Goal: Information Seeking & Learning: Learn about a topic

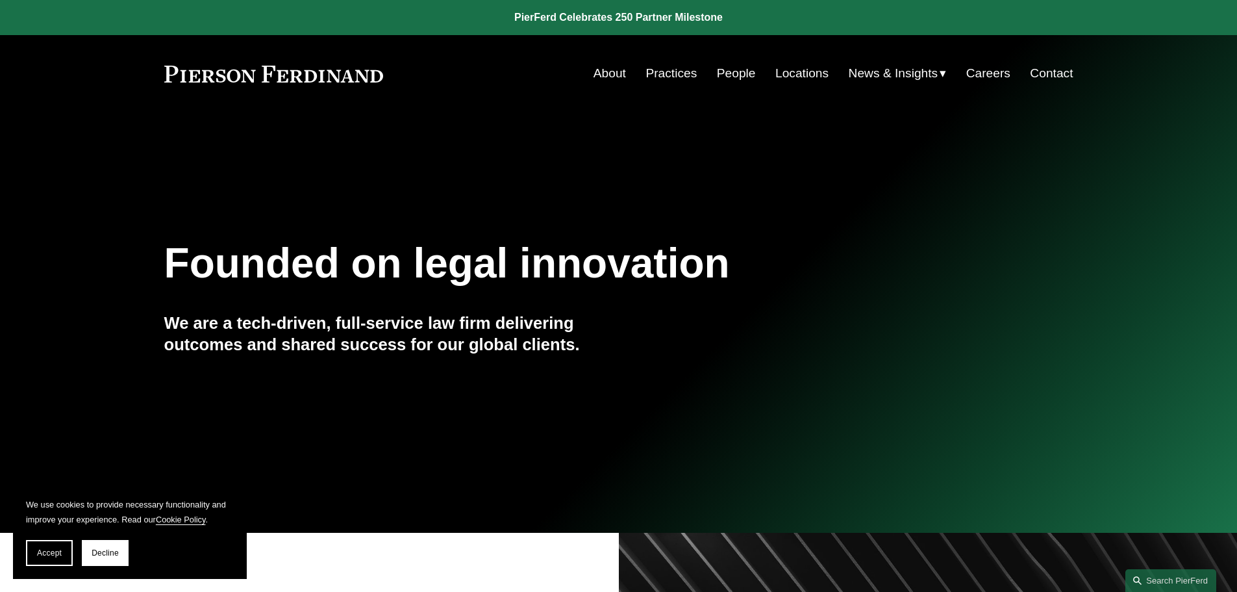
click at [738, 73] on link "People" at bounding box center [736, 73] width 39 height 25
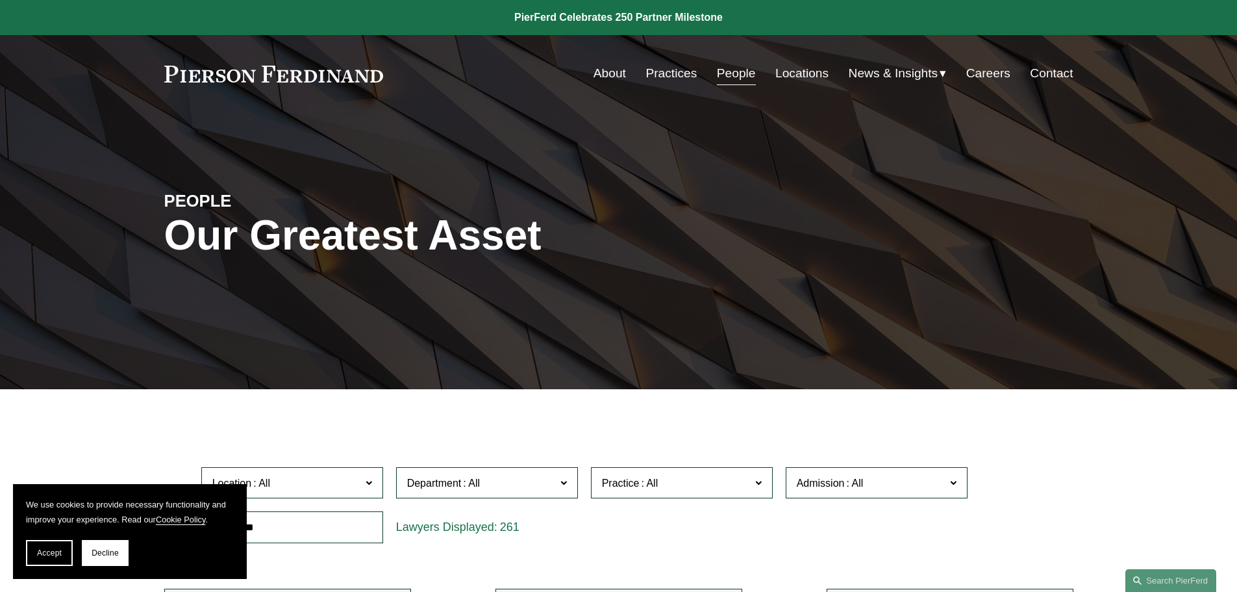
click at [367, 529] on input "text" at bounding box center [292, 527] width 182 height 32
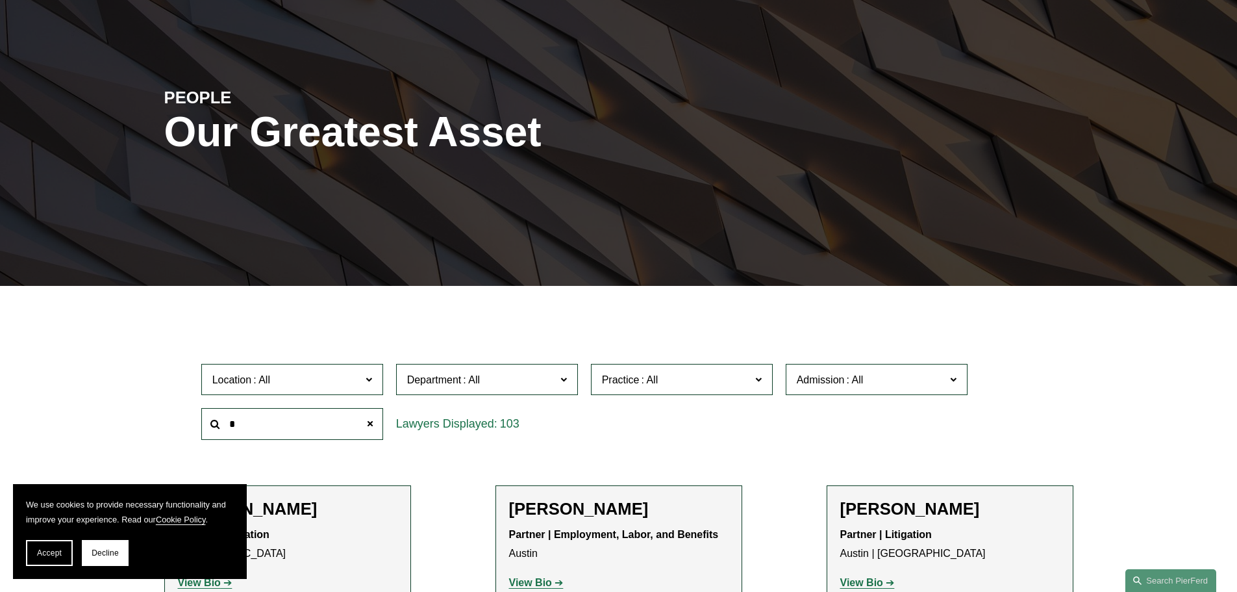
scroll to position [260, 0]
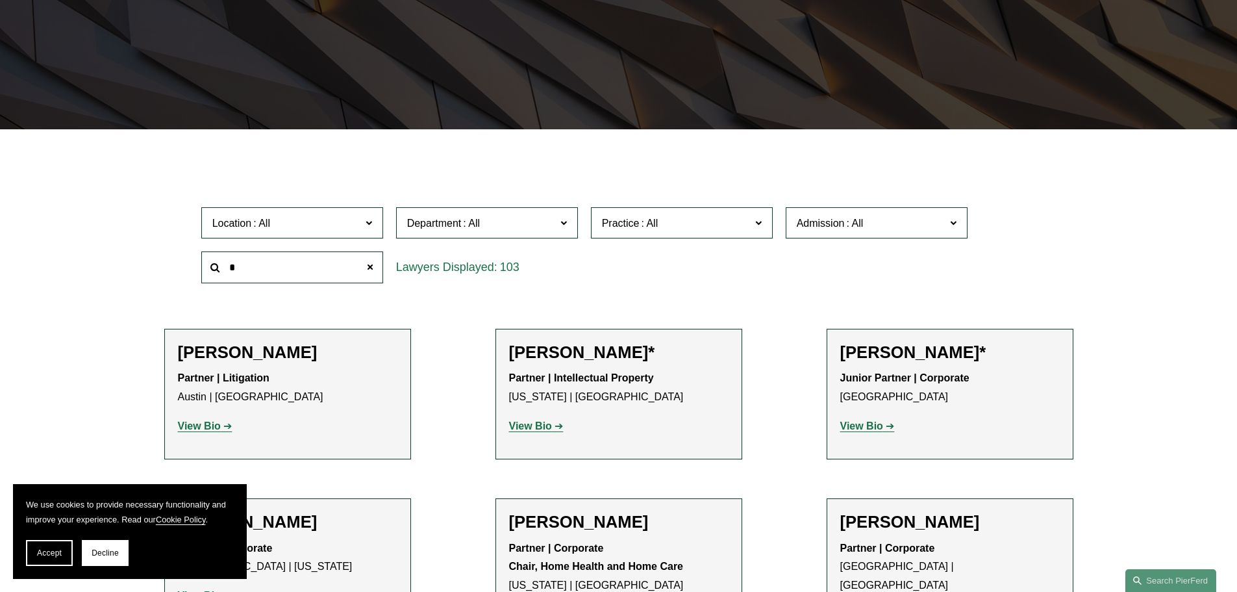
click at [300, 279] on input "*" at bounding box center [292, 267] width 182 height 32
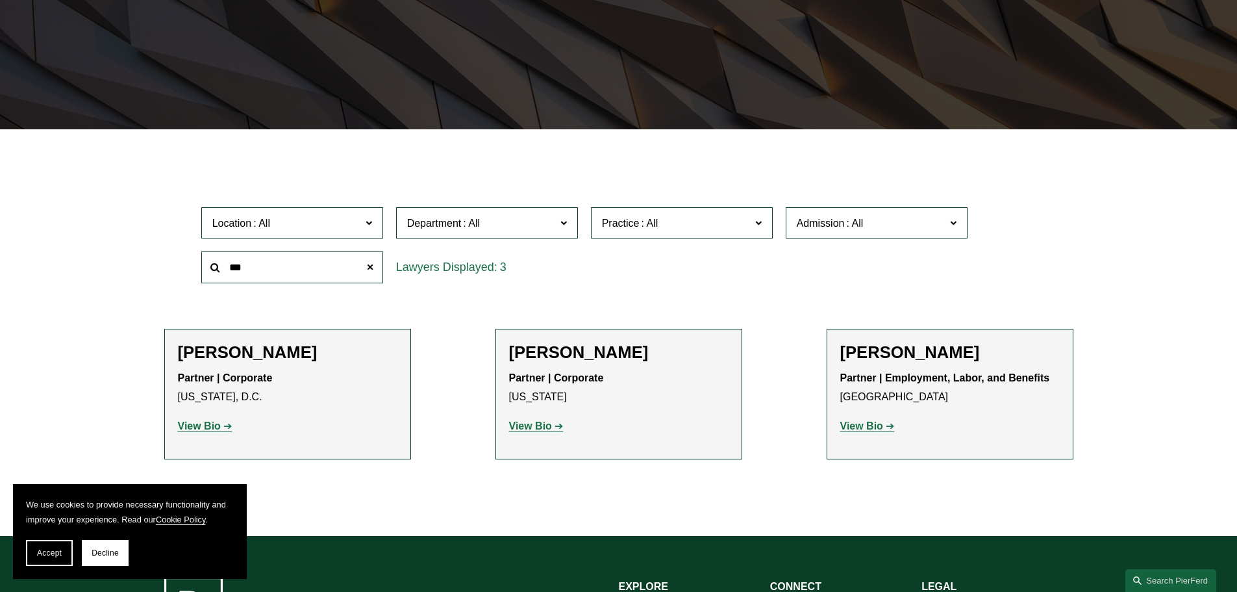
type input "***"
click at [855, 431] on strong "View Bio" at bounding box center [861, 425] width 43 height 11
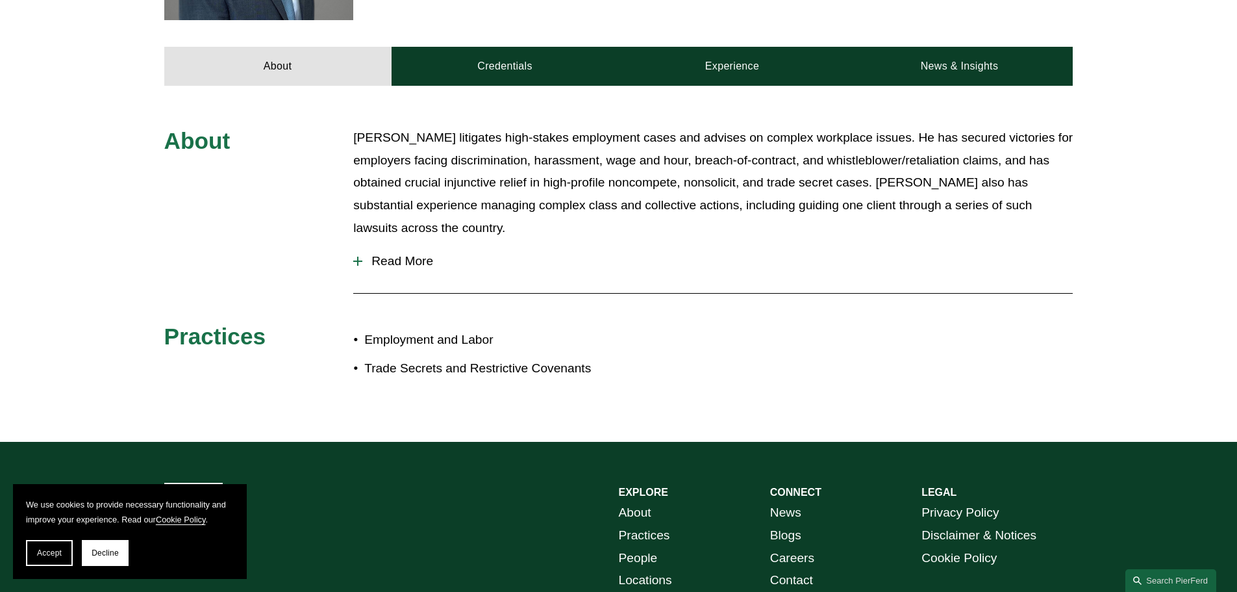
scroll to position [585, 0]
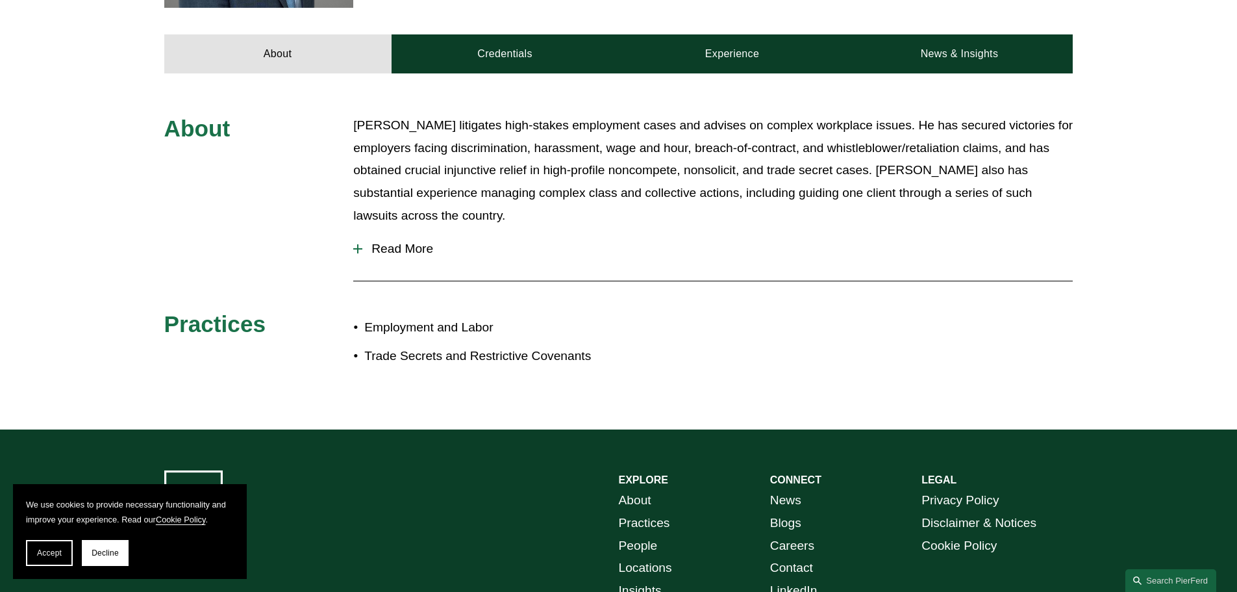
click at [406, 242] on span "Read More" at bounding box center [717, 249] width 711 height 14
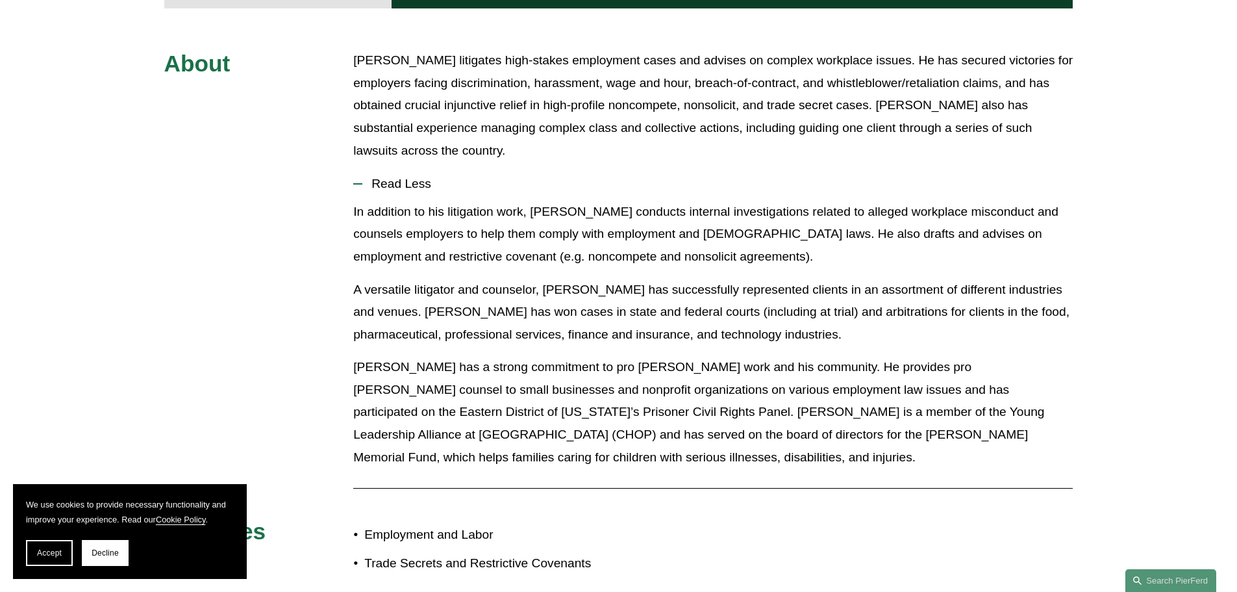
scroll to position [325, 0]
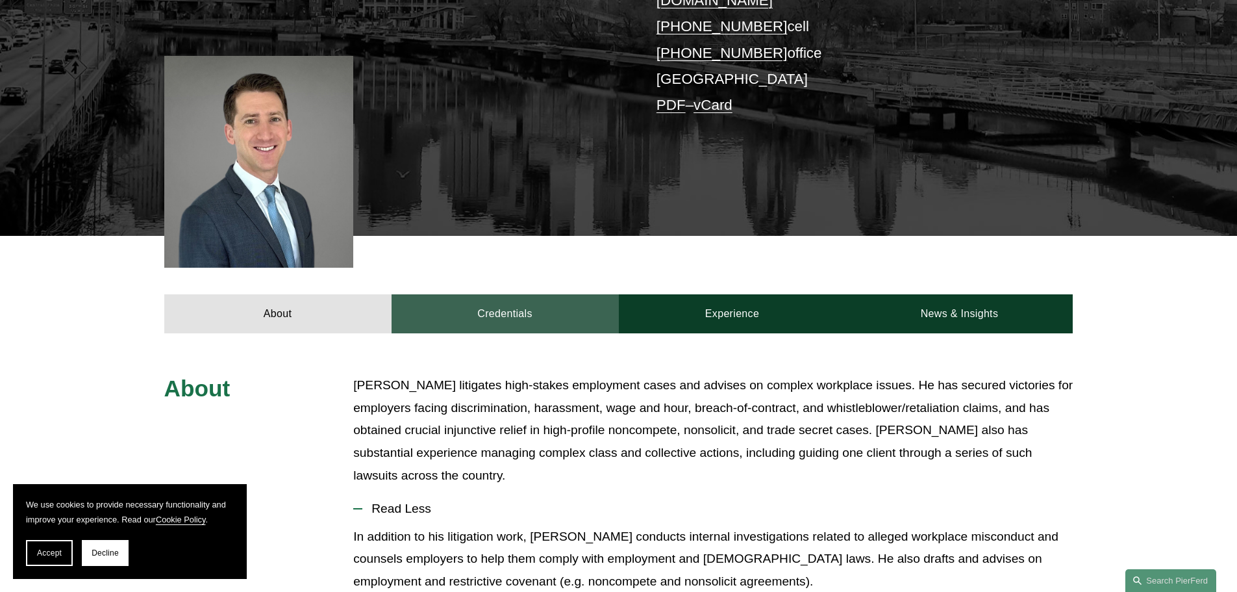
click at [513, 294] on link "Credentials" at bounding box center [505, 313] width 227 height 39
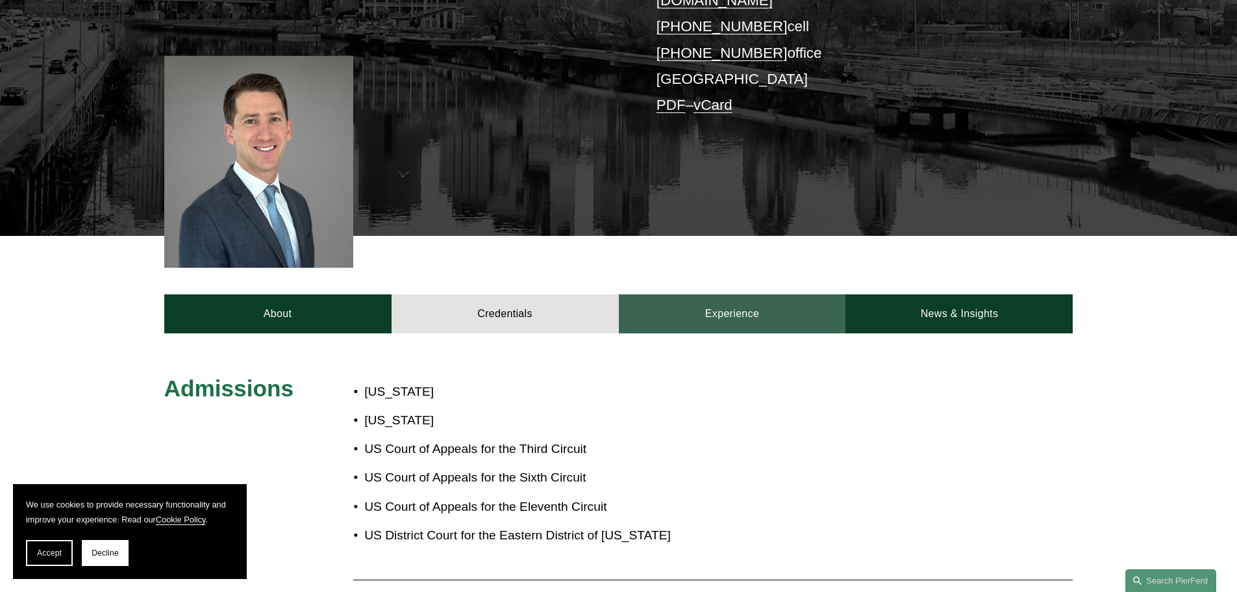
click at [703, 294] on link "Experience" at bounding box center [732, 313] width 227 height 39
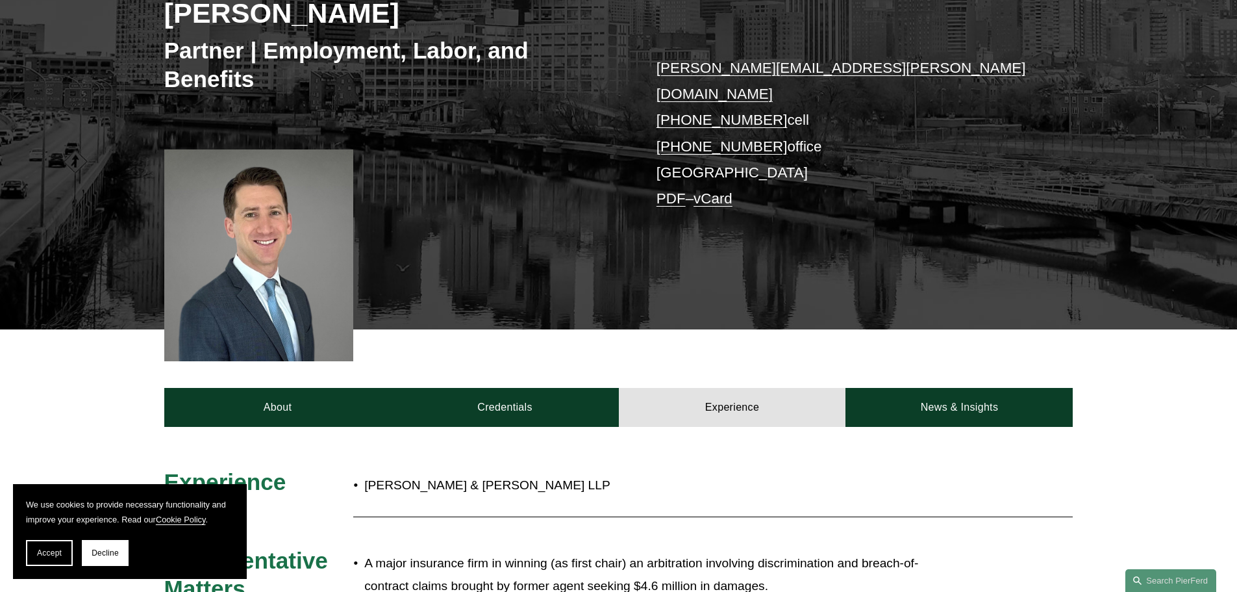
scroll to position [65, 0]
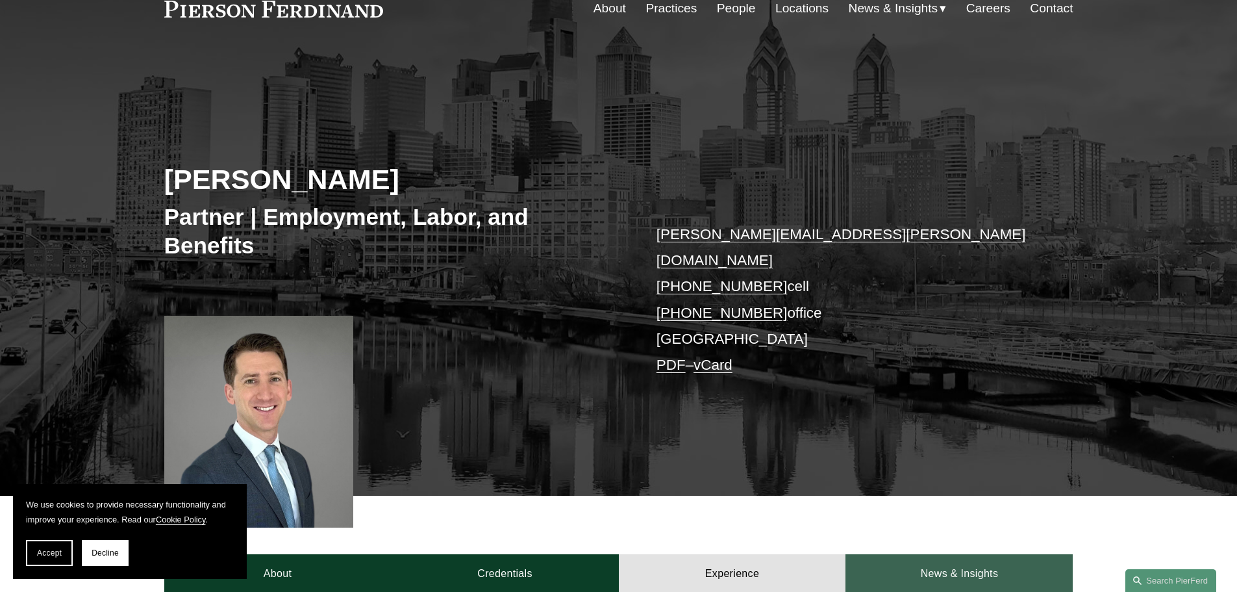
click at [959, 554] on link "News & Insights" at bounding box center [959, 573] width 227 height 39
